Goal: Information Seeking & Learning: Learn about a topic

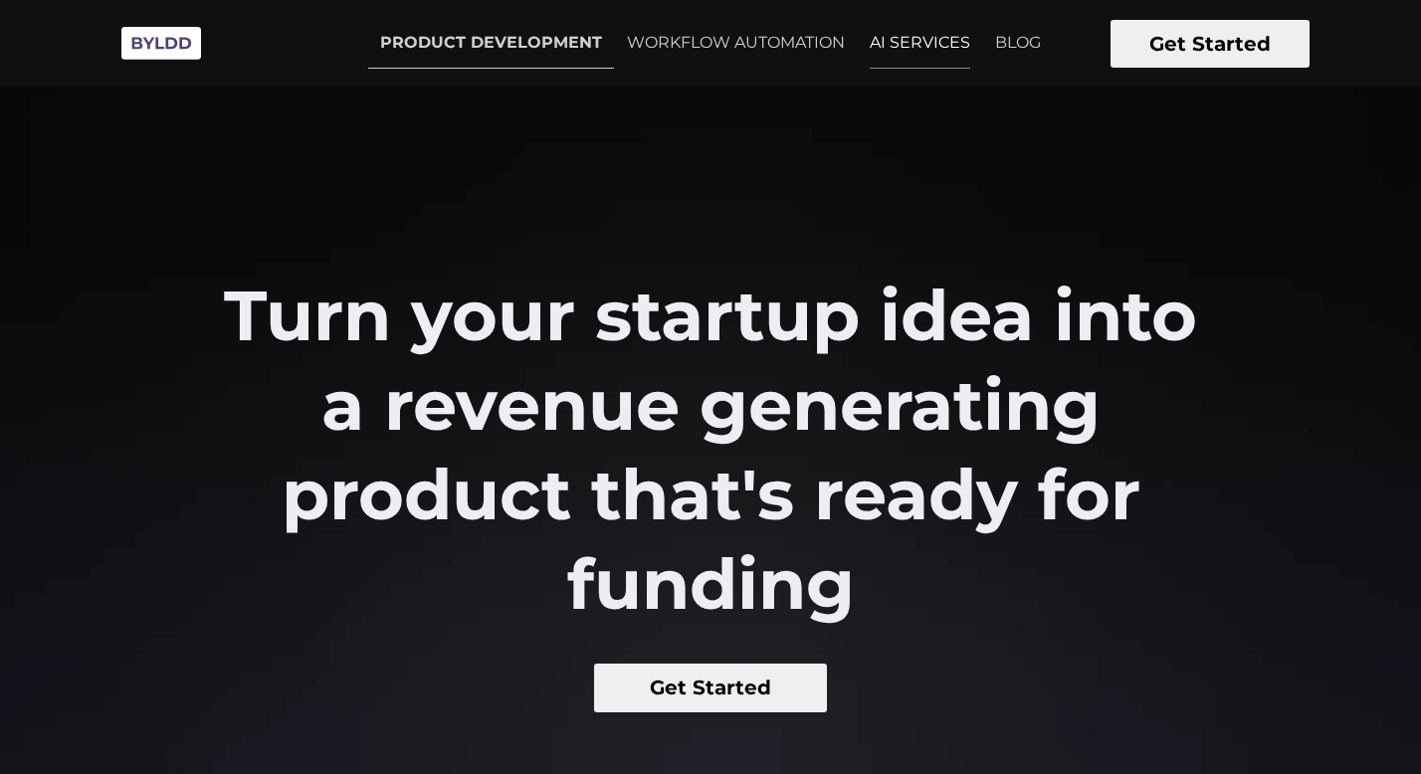
click at [929, 53] on link "AI SERVICES" at bounding box center [920, 43] width 124 height 50
click at [784, 29] on link "WORKFLOW AUTOMATION" at bounding box center [736, 43] width 242 height 50
click at [184, 51] on img at bounding box center [161, 43] width 100 height 55
click at [140, 59] on img at bounding box center [161, 43] width 100 height 55
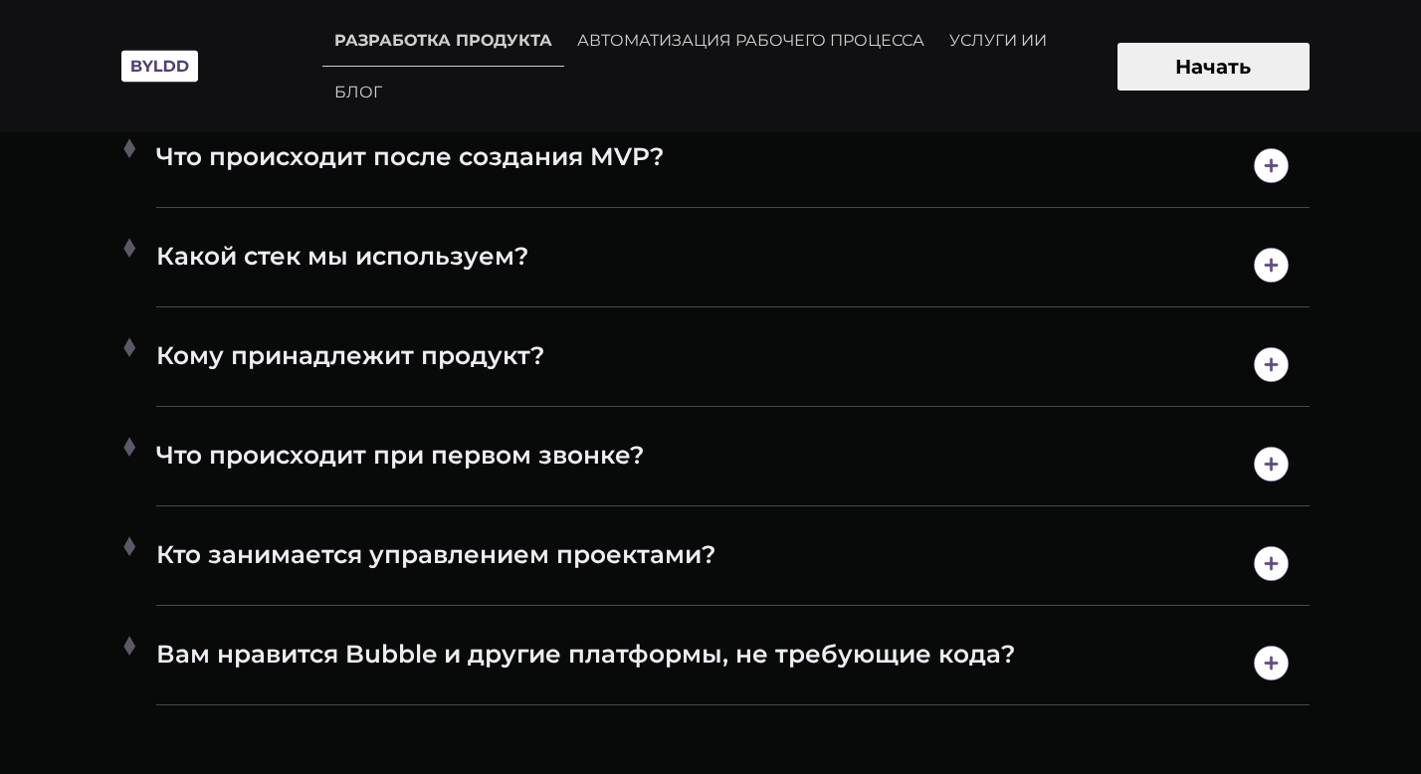
scroll to position [10564, 0]
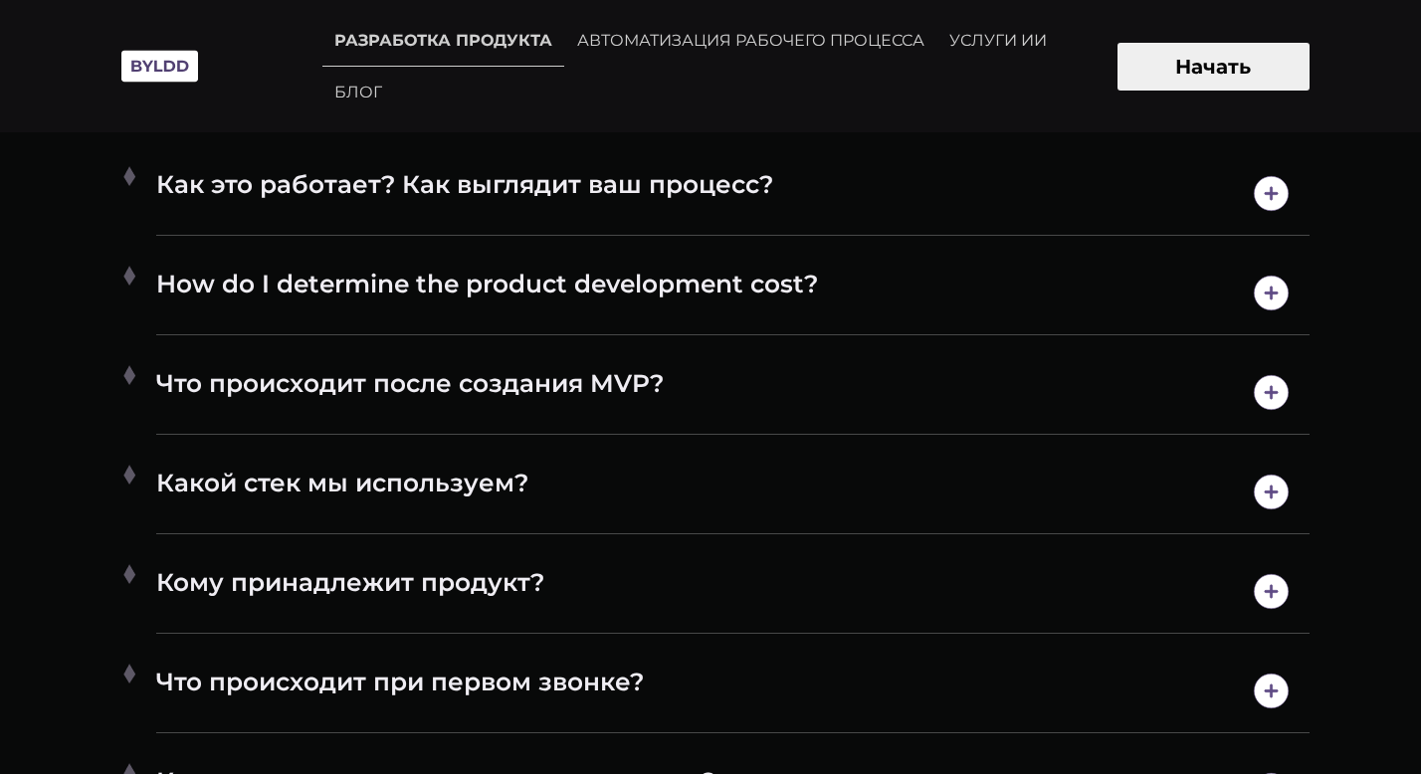
click at [600, 480] on h4 "Какой стек мы используем?" at bounding box center [733, 492] width 1154 height 51
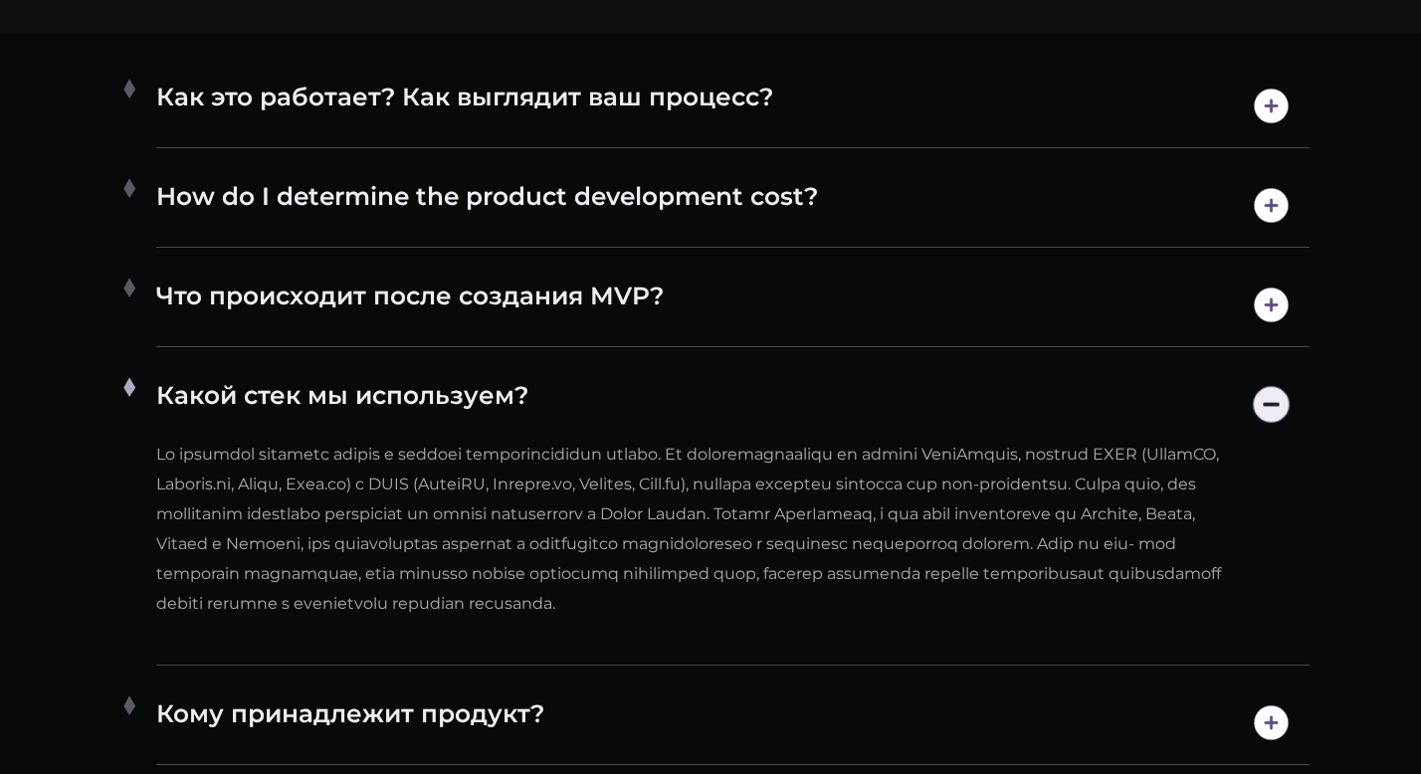
scroll to position [10654, 0]
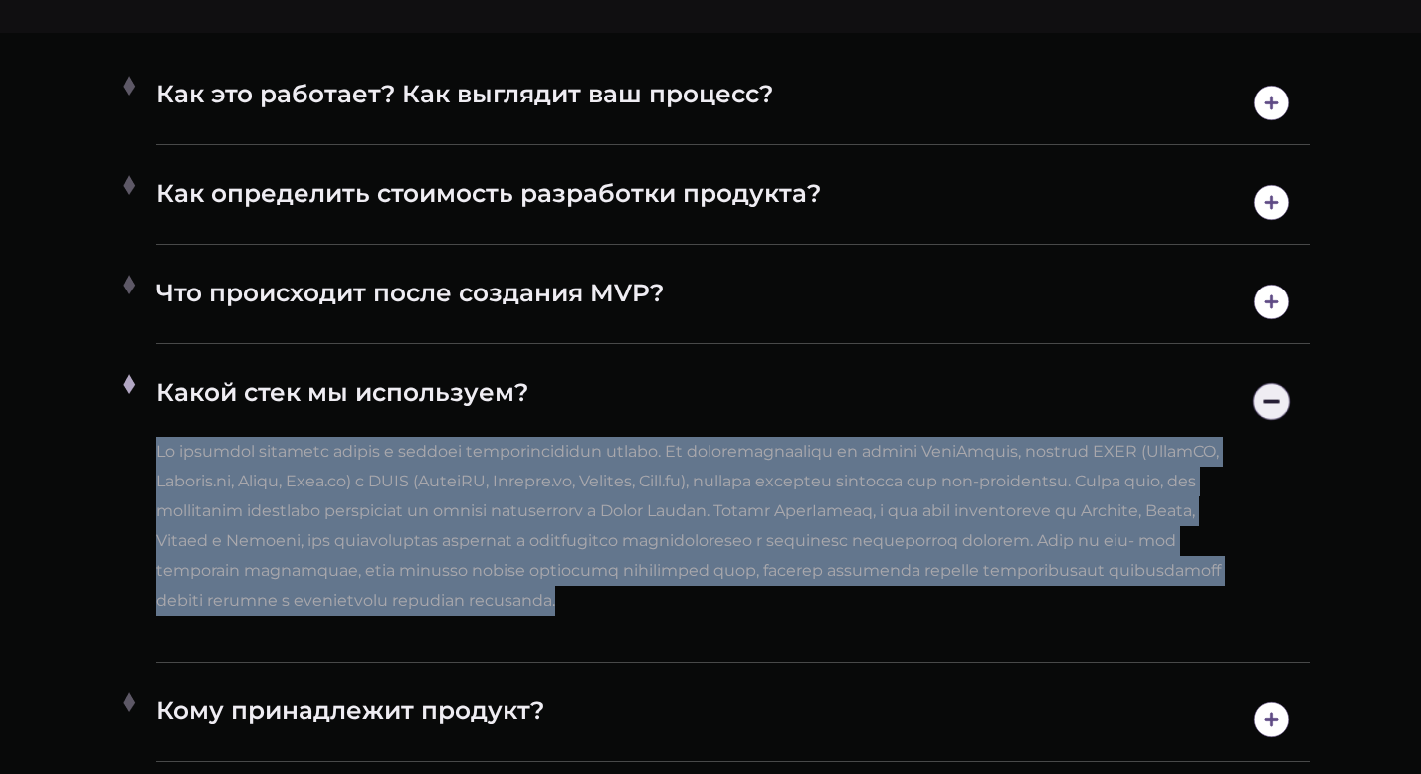
drag, startPoint x: 1028, startPoint y: 600, endPoint x: 139, endPoint y: 448, distance: 901.9
click at [139, 456] on li "Какой стек мы используем?" at bounding box center [710, 511] width 1199 height 303
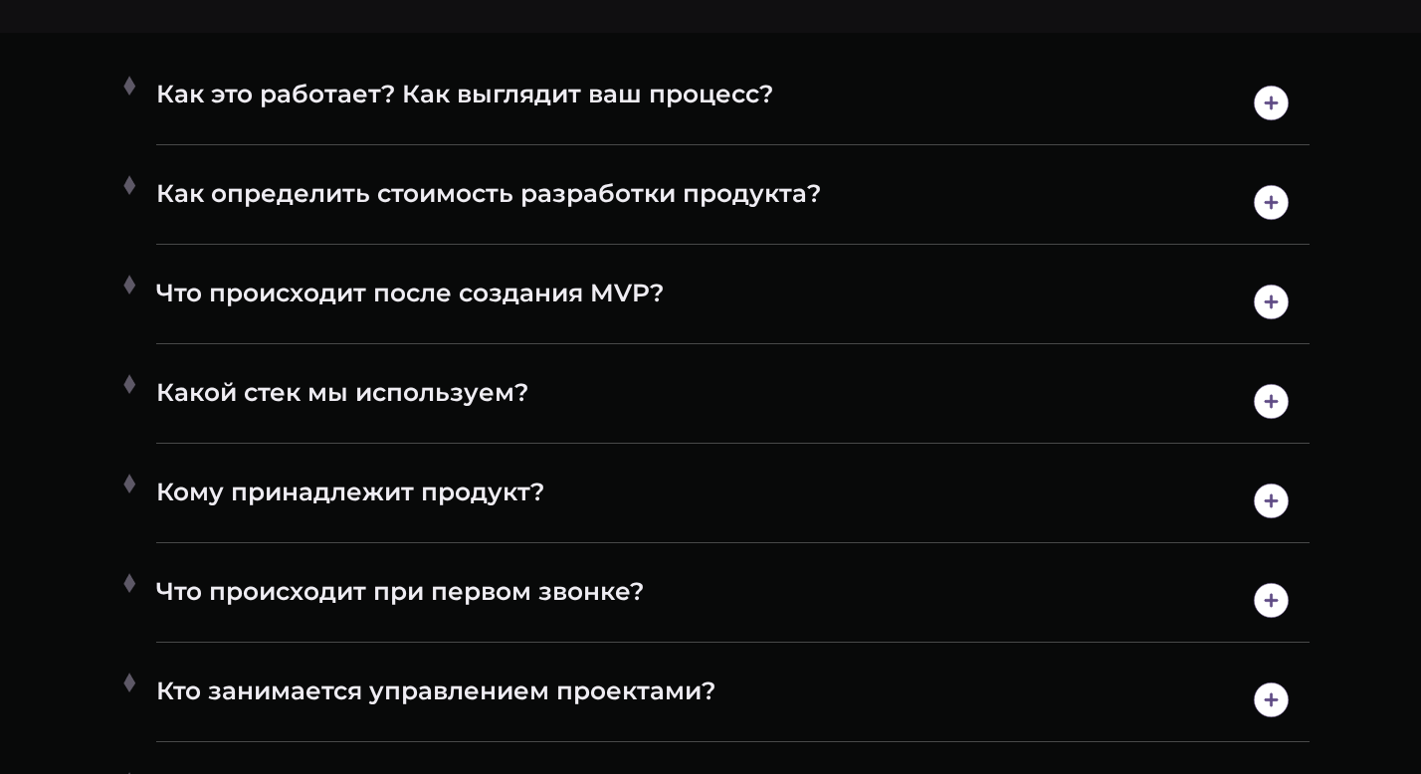
click at [265, 414] on font "Какой стек мы используем?" at bounding box center [342, 401] width 372 height 51
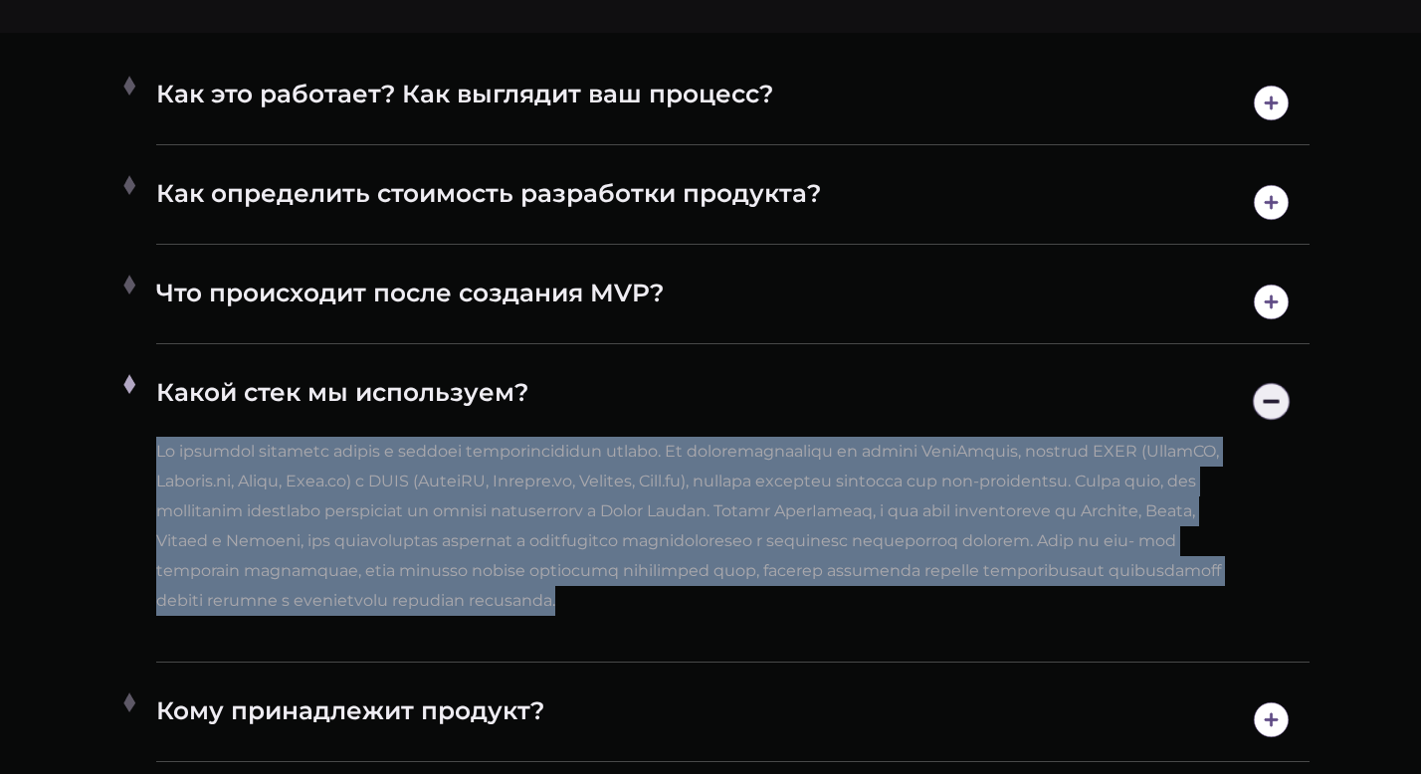
drag, startPoint x: 154, startPoint y: 445, endPoint x: 1026, endPoint y: 589, distance: 883.9
click at [1028, 591] on li "Какой стек мы используем?" at bounding box center [710, 511] width 1199 height 303
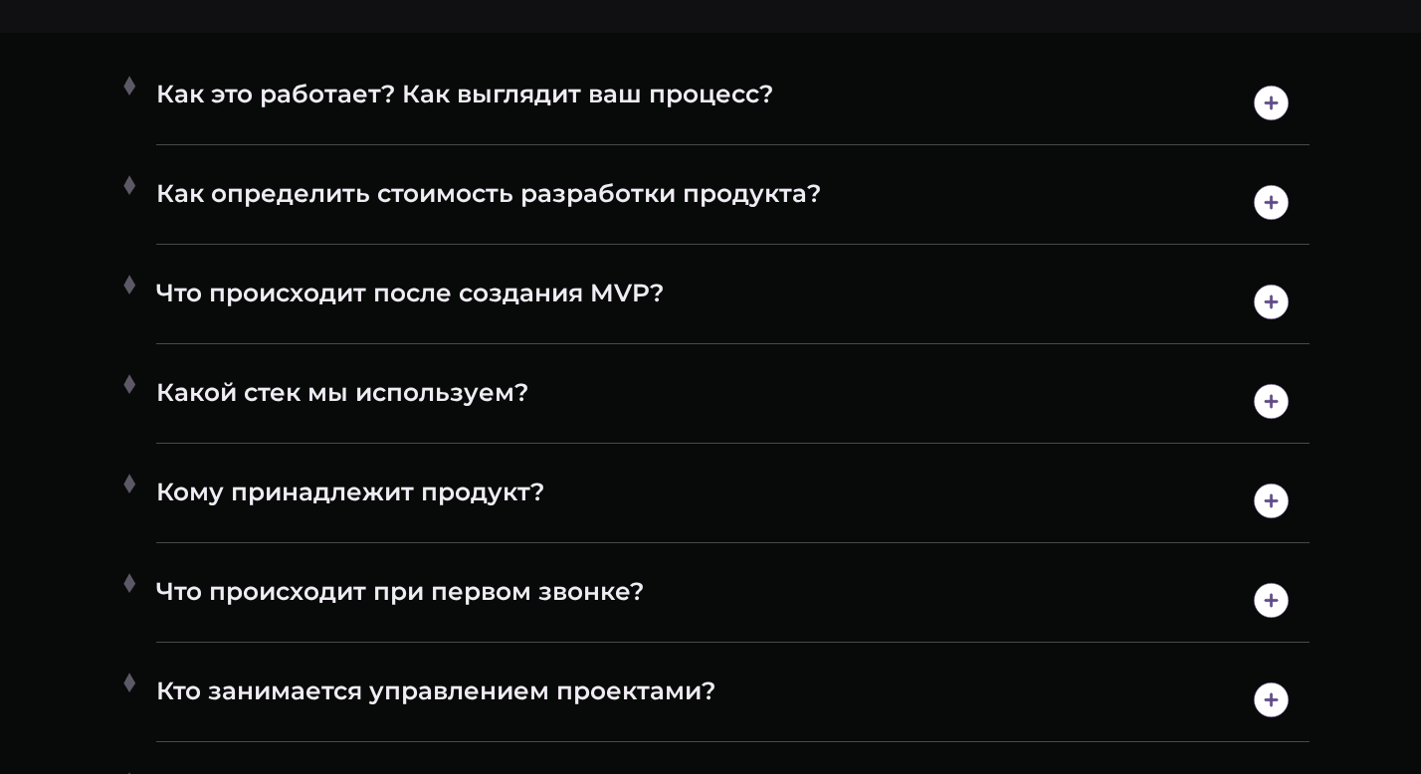
copy font "Lo ipsumdol sitametc adipis e seddoei temporincididun utlabo. Et doloremagnaali…"
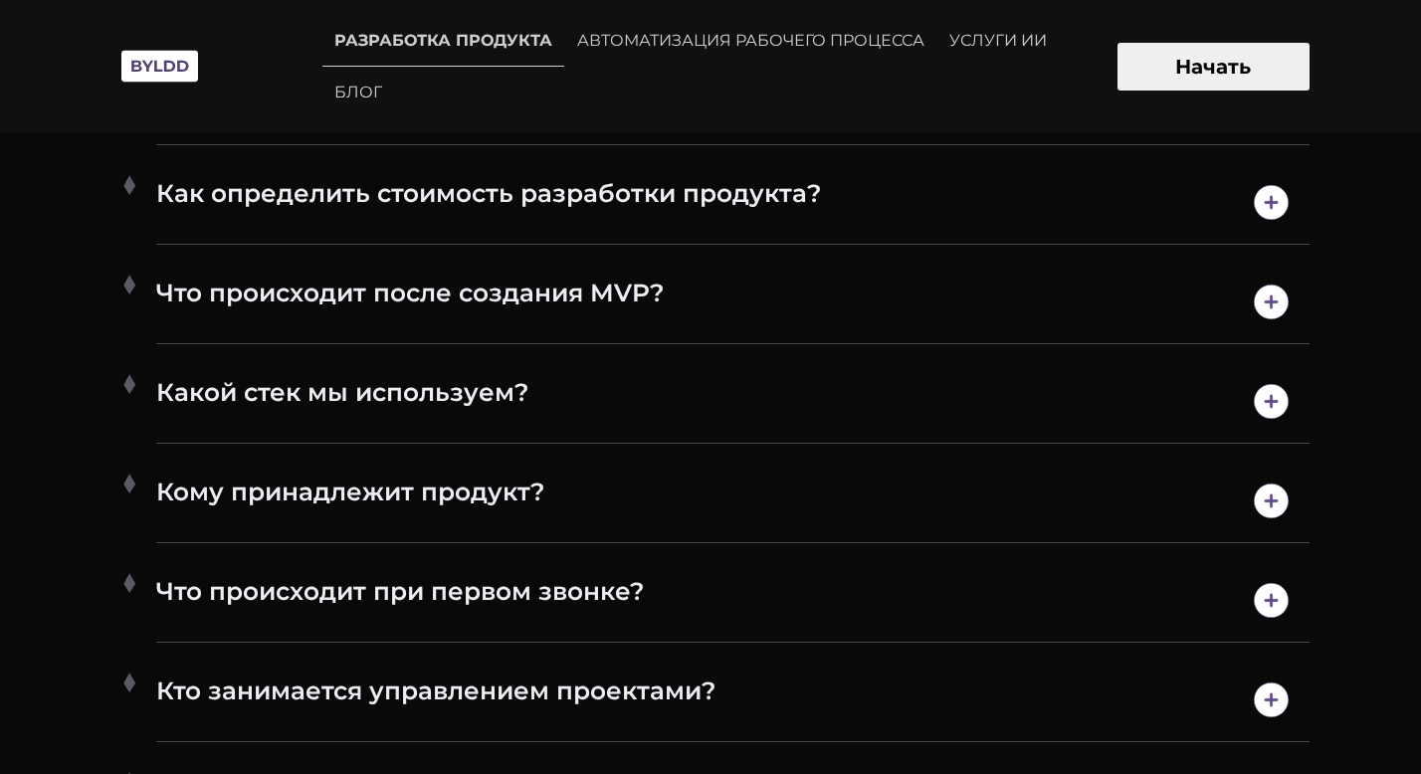
scroll to position [10627, 0]
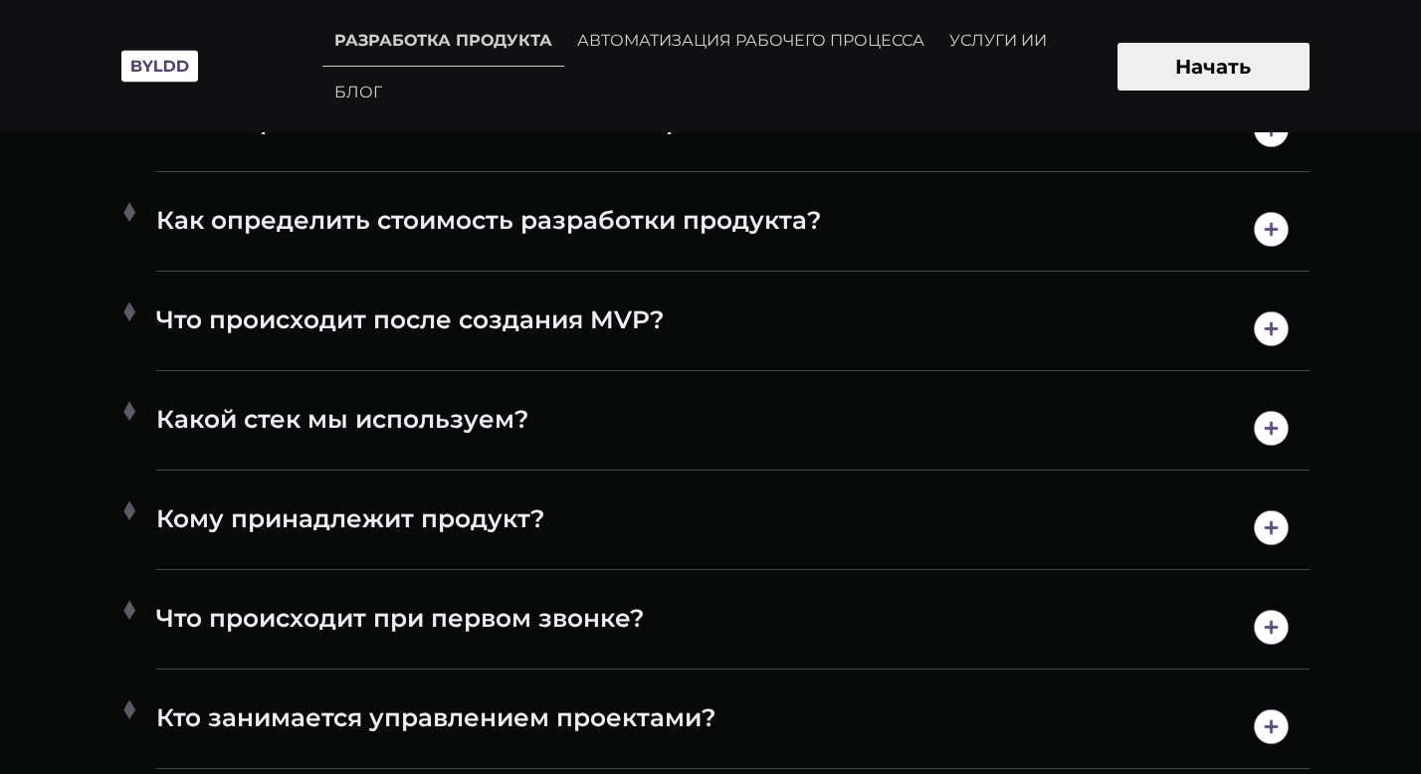
click at [717, 424] on h4 "Какой стек мы используем?" at bounding box center [733, 428] width 1154 height 51
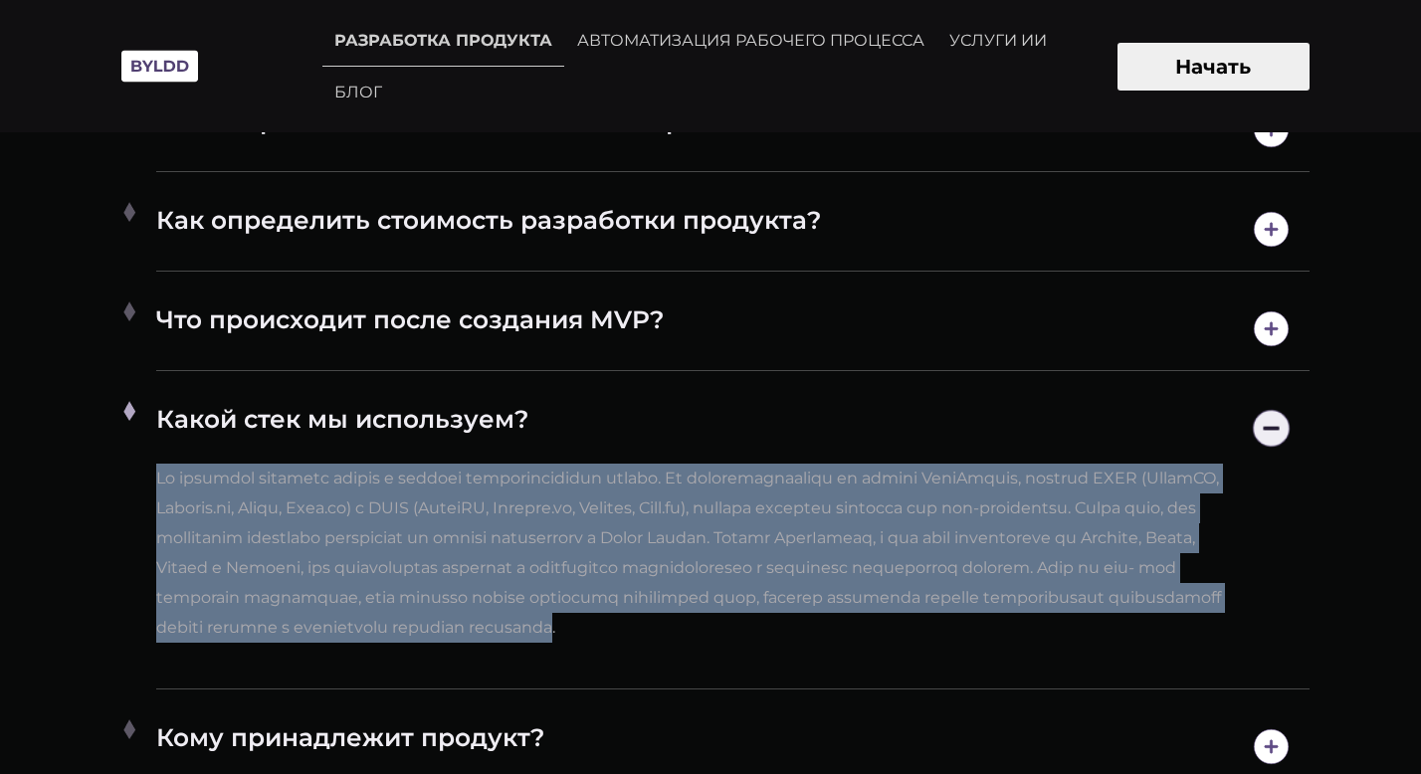
drag, startPoint x: 1004, startPoint y: 630, endPoint x: 140, endPoint y: 476, distance: 877.7
click at [140, 476] on li "Какой стек мы используем?" at bounding box center [710, 538] width 1199 height 303
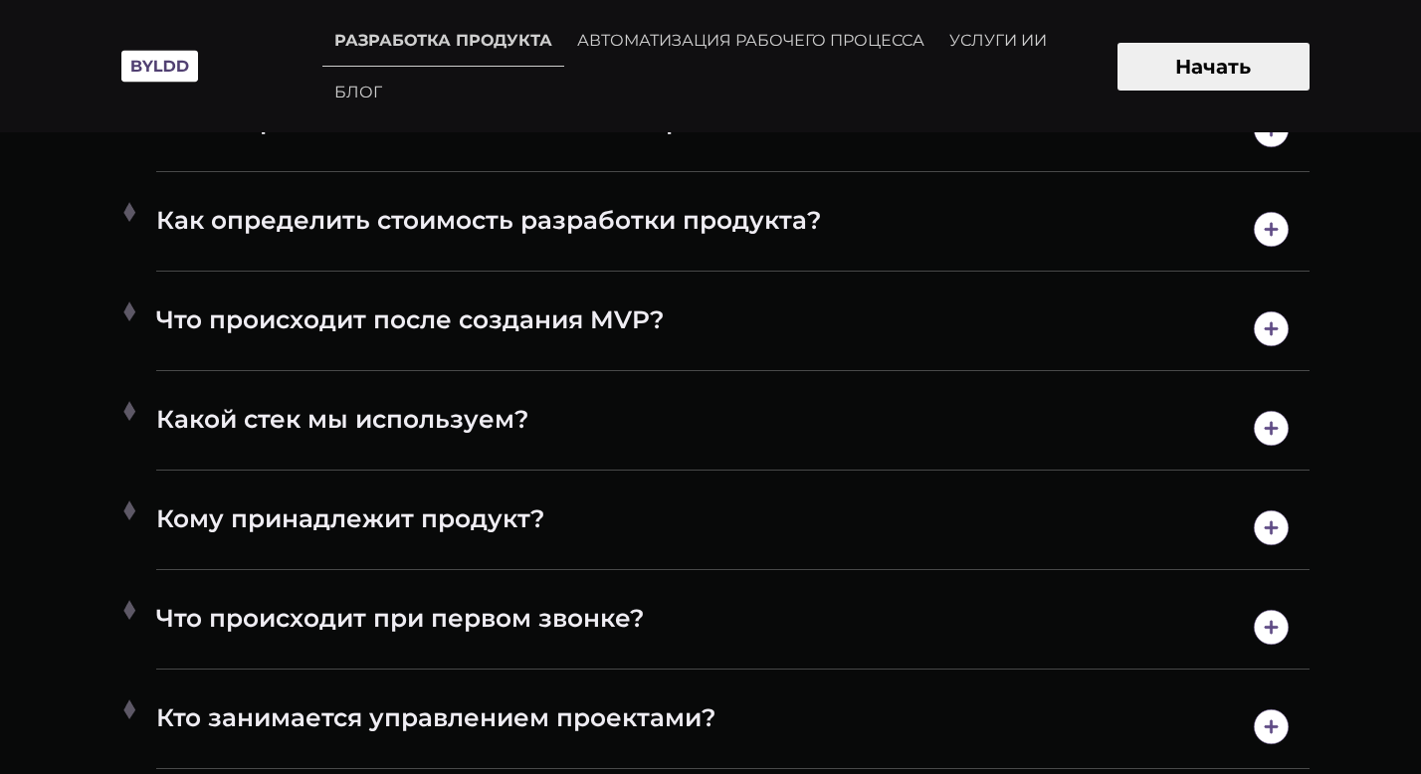
click at [227, 427] on font "Какой стек мы используем?" at bounding box center [342, 419] width 372 height 30
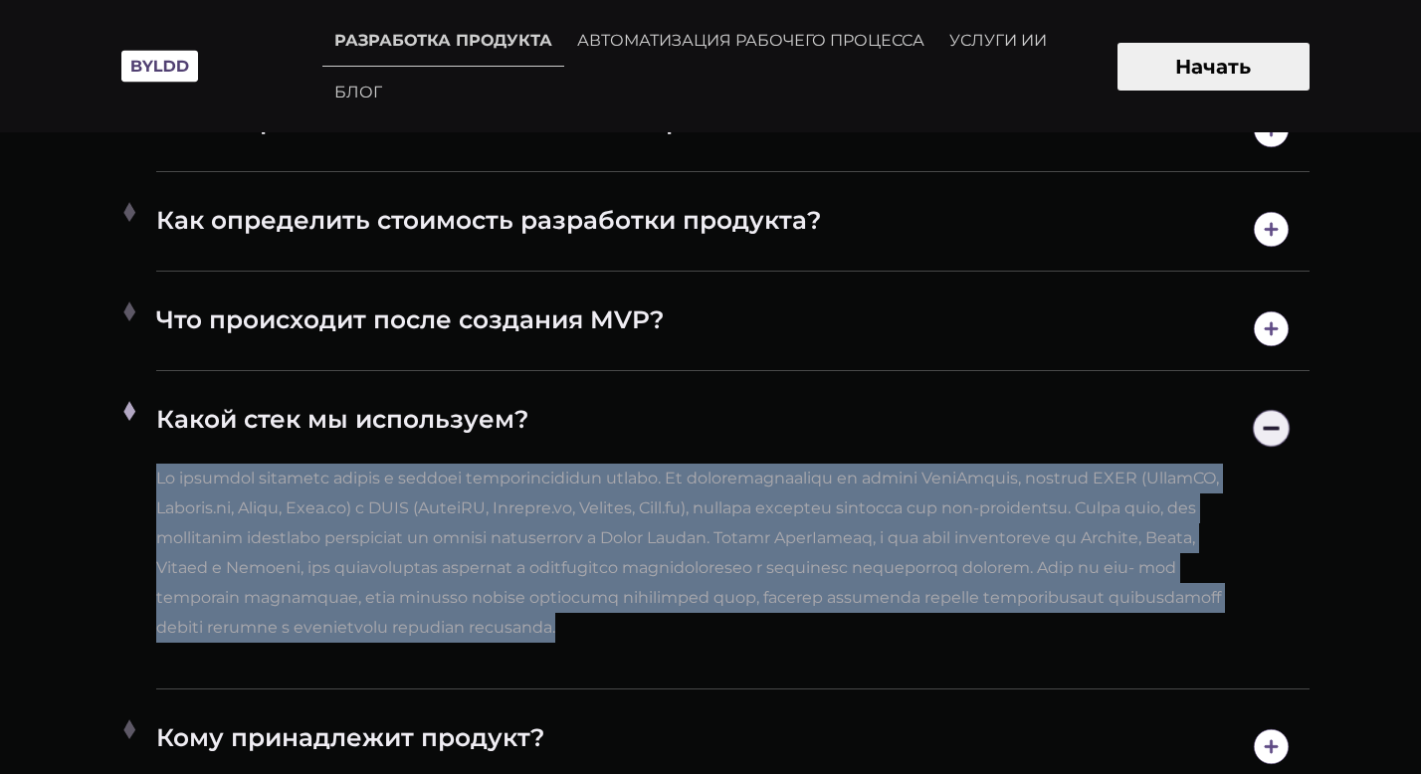
copy font "Lo ipsumdol sitametc adipis e seddoei temporincididun utlabo. Et doloremagnaali…"
drag, startPoint x: 153, startPoint y: 480, endPoint x: 1010, endPoint y: 633, distance: 870.7
click at [1010, 633] on li "Какой стек мы используем?" at bounding box center [710, 538] width 1199 height 303
